Goal: Information Seeking & Learning: Check status

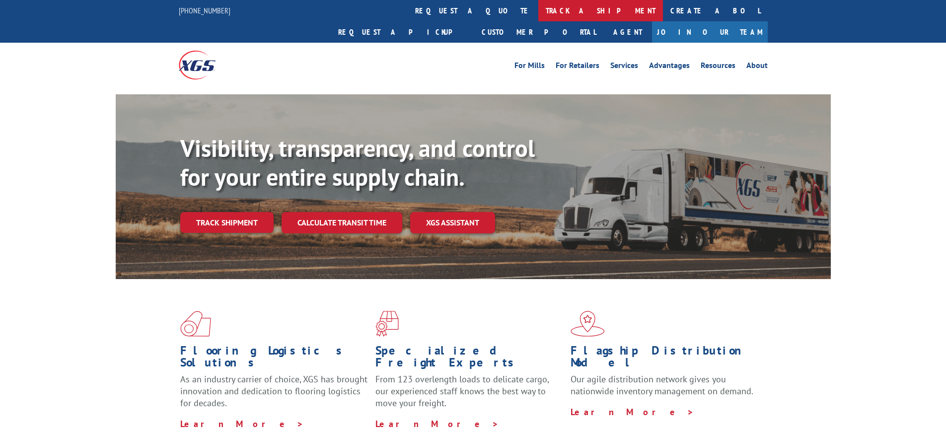
click at [539, 11] on link "track a shipment" at bounding box center [601, 10] width 125 height 21
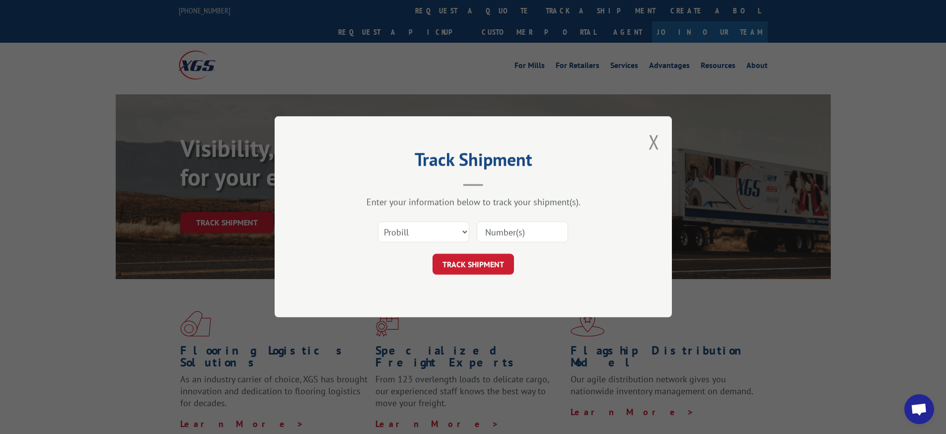
click at [533, 222] on input at bounding box center [522, 232] width 91 height 21
type input "16900858"
click at [472, 265] on button "TRACK SHIPMENT" at bounding box center [473, 264] width 81 height 21
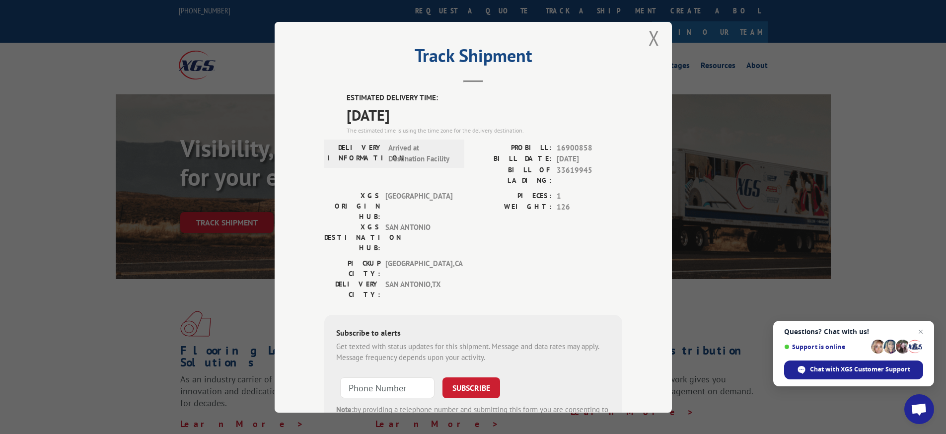
scroll to position [56, 0]
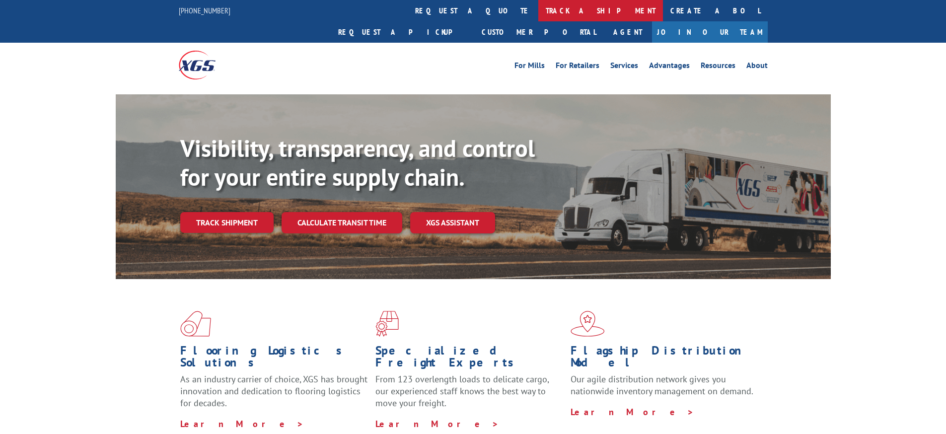
click at [539, 12] on link "track a shipment" at bounding box center [601, 10] width 125 height 21
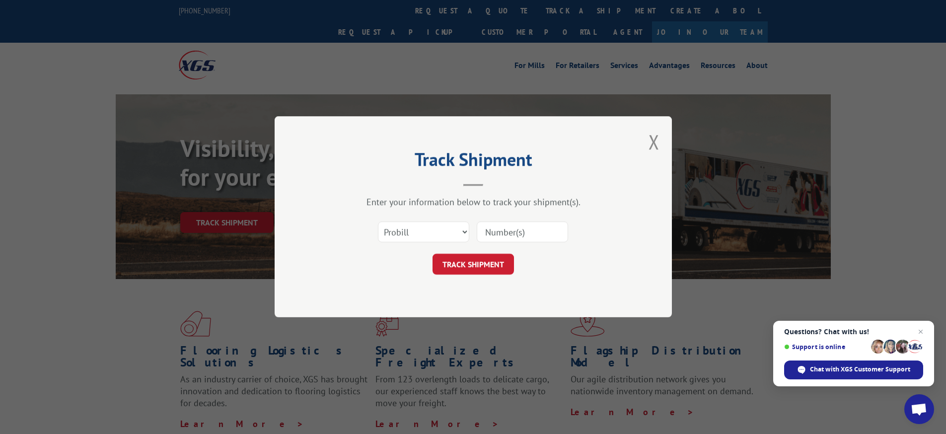
click at [527, 240] on input at bounding box center [522, 232] width 91 height 21
type input "16900858"
click at [492, 265] on button "TRACK SHIPMENT" at bounding box center [473, 264] width 81 height 21
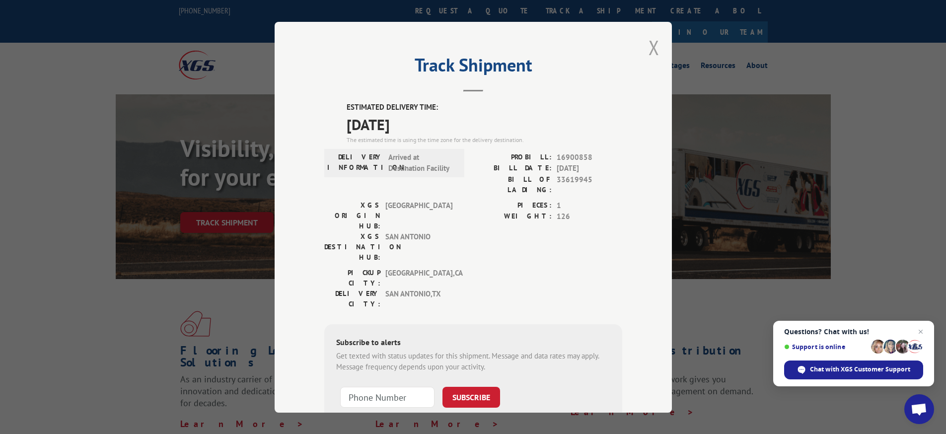
click at [651, 59] on button "Close modal" at bounding box center [654, 47] width 11 height 26
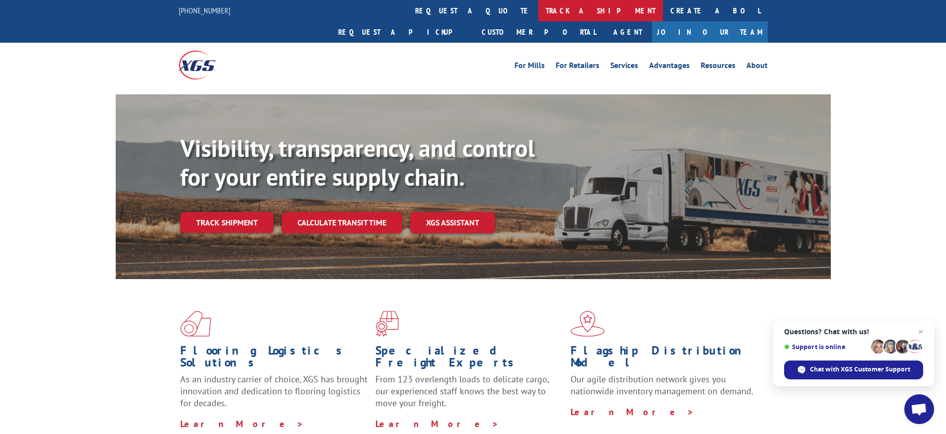
click at [539, 9] on link "track a shipment" at bounding box center [601, 10] width 125 height 21
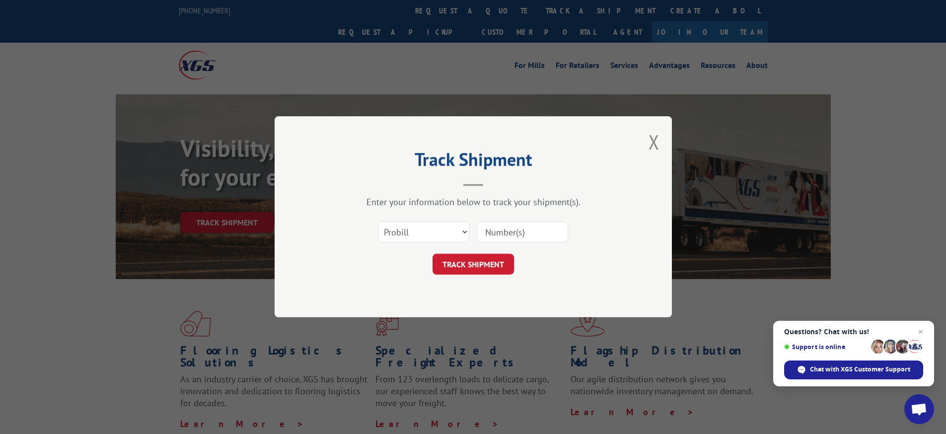
click at [513, 228] on input at bounding box center [522, 232] width 91 height 21
type input "16900907"
click at [478, 270] on button "TRACK SHIPMENT" at bounding box center [473, 264] width 81 height 21
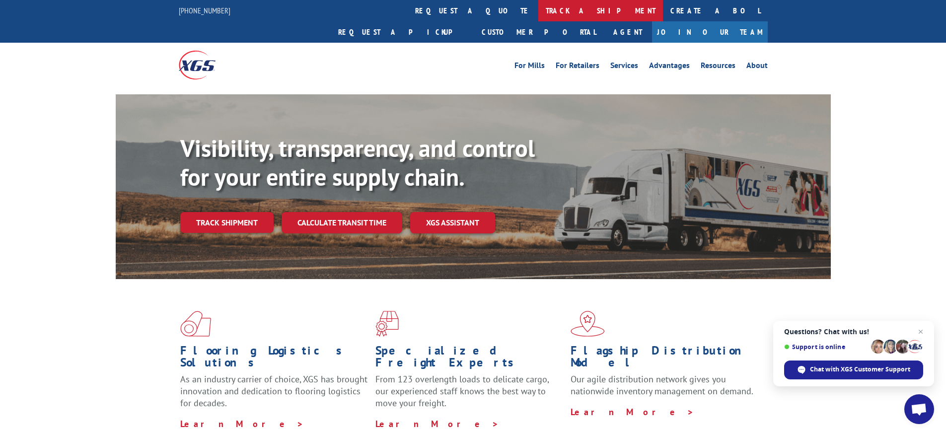
click at [539, 11] on link "track a shipment" at bounding box center [601, 10] width 125 height 21
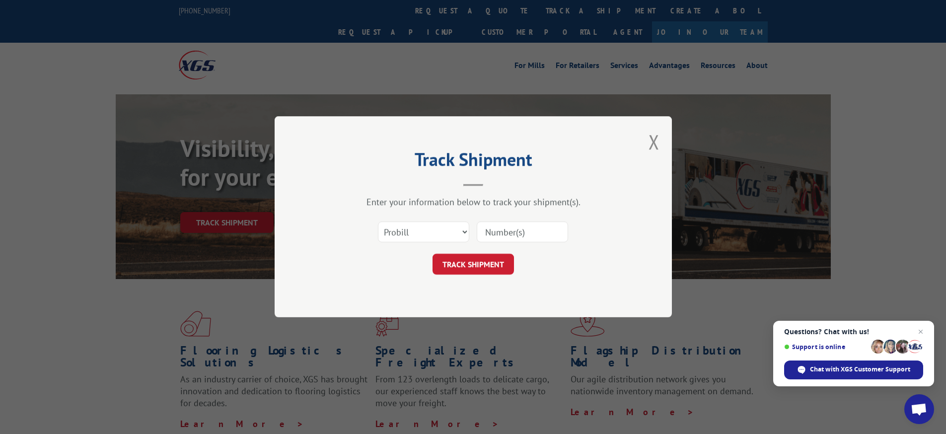
click at [510, 231] on input at bounding box center [522, 232] width 91 height 21
type input "16900858"
click at [482, 266] on button "TRACK SHIPMENT" at bounding box center [473, 264] width 81 height 21
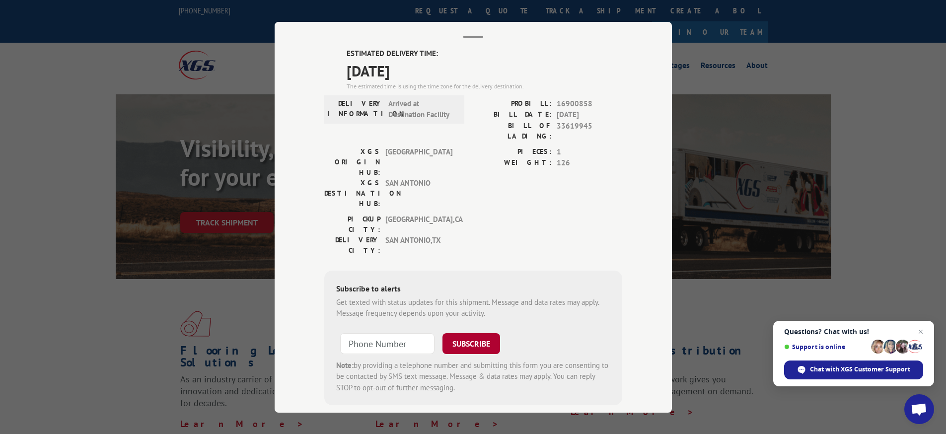
scroll to position [56, 0]
